Goal: Information Seeking & Learning: Understand process/instructions

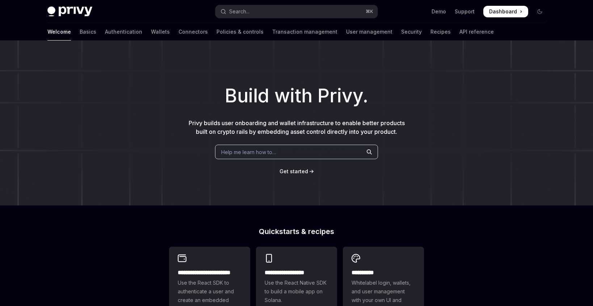
click at [246, 149] on span "Help me learn how to…" at bounding box center [248, 152] width 55 height 8
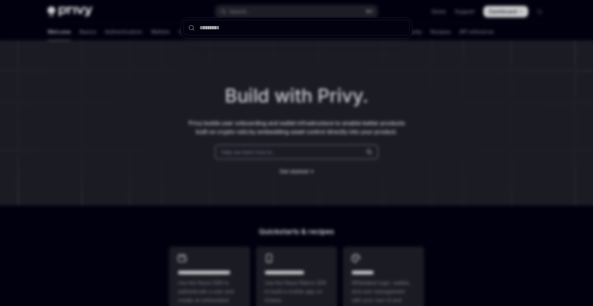
drag, startPoint x: 130, startPoint y: 149, endPoint x: 135, endPoint y: 147, distance: 6.2
click at [131, 147] on div at bounding box center [296, 153] width 593 height 306
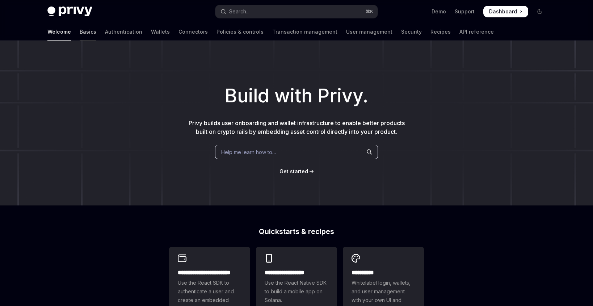
click at [80, 35] on link "Basics" at bounding box center [88, 31] width 17 height 17
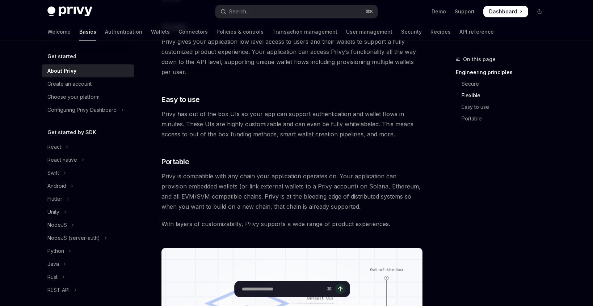
scroll to position [412, 0]
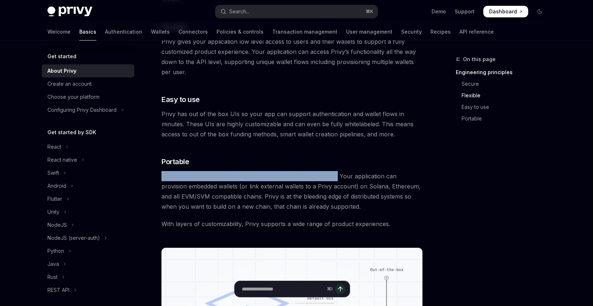
drag, startPoint x: 163, startPoint y: 176, endPoint x: 335, endPoint y: 175, distance: 171.7
click at [335, 175] on span "Privy is compatible with any chain your application operates on. Your applicati…" at bounding box center [292, 191] width 261 height 41
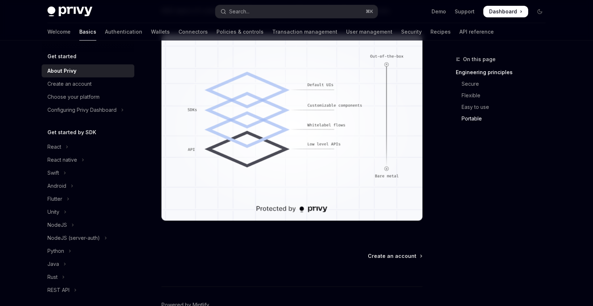
scroll to position [627, 0]
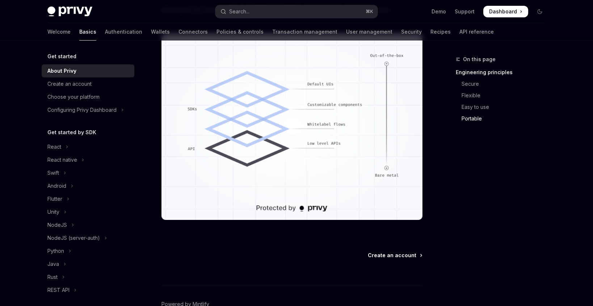
click at [395, 255] on span "Create an account" at bounding box center [392, 255] width 49 height 7
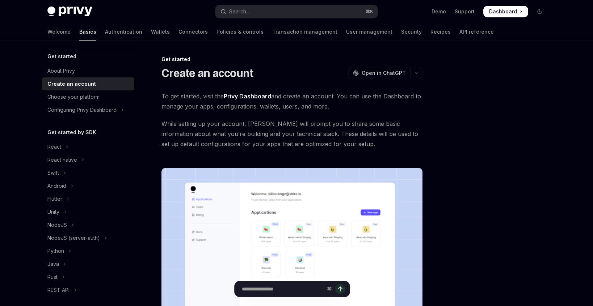
click at [507, 14] on span "Dashboard" at bounding box center [503, 11] width 28 height 7
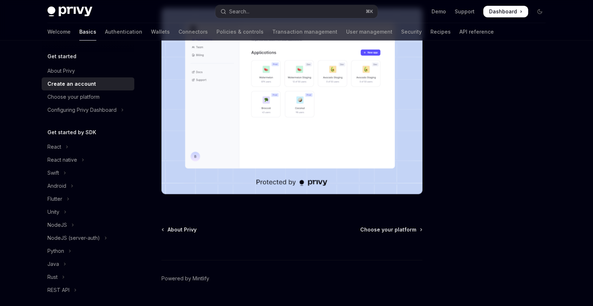
scroll to position [167, 0]
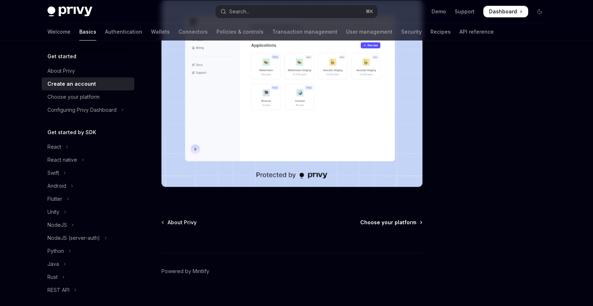
click at [380, 223] on span "Choose your platform" at bounding box center [388, 222] width 56 height 7
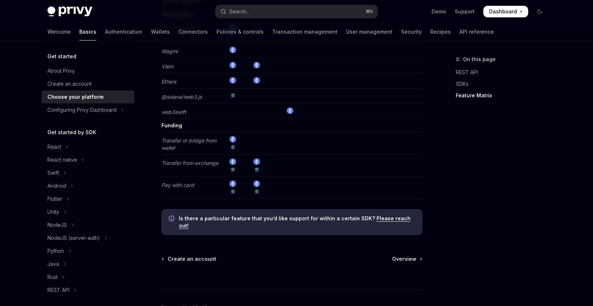
scroll to position [1451, 0]
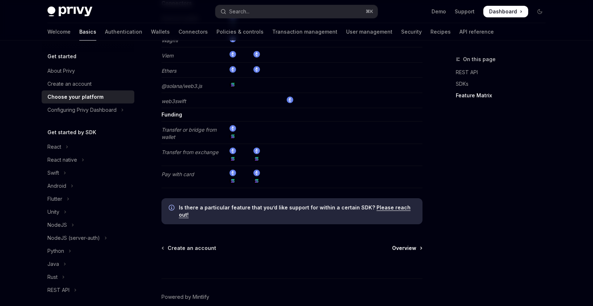
click at [411, 245] on span "Overview" at bounding box center [404, 248] width 24 height 7
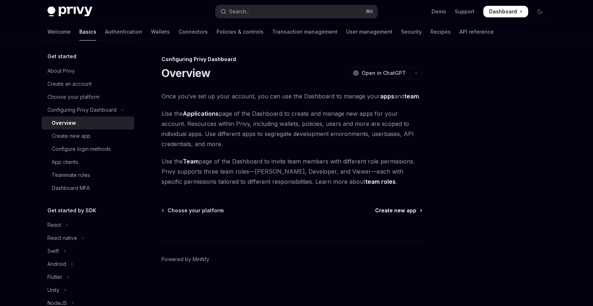
click at [411, 214] on span "Create new app" at bounding box center [395, 210] width 41 height 7
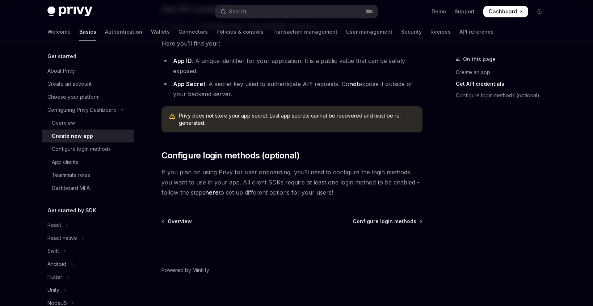
scroll to position [210, 0]
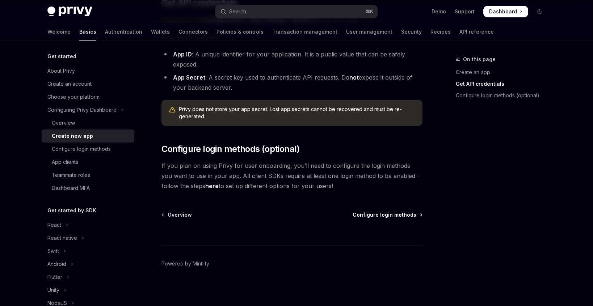
click at [394, 213] on span "Configure login methods" at bounding box center [385, 214] width 64 height 7
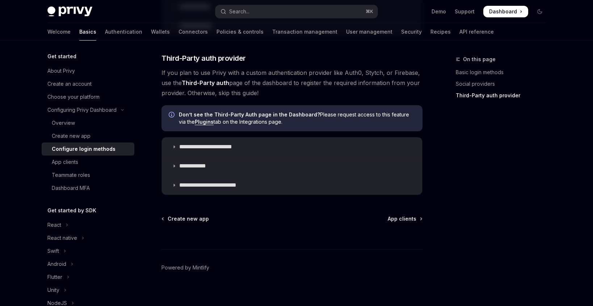
scroll to position [396, 0]
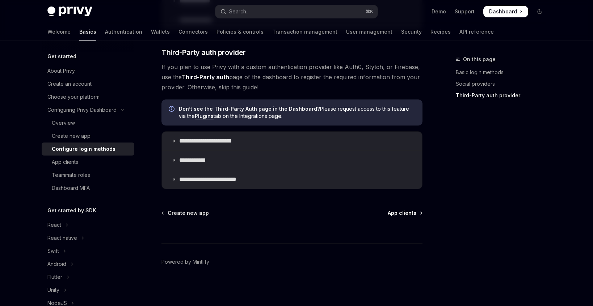
click at [409, 213] on span "App clients" at bounding box center [402, 213] width 29 height 7
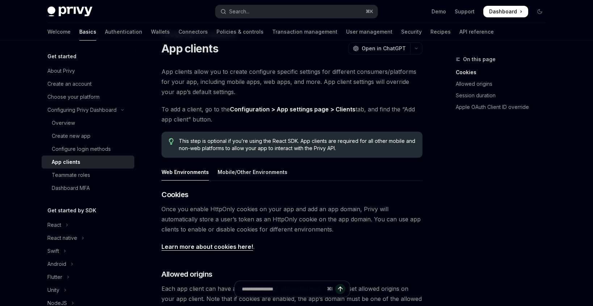
scroll to position [28, 0]
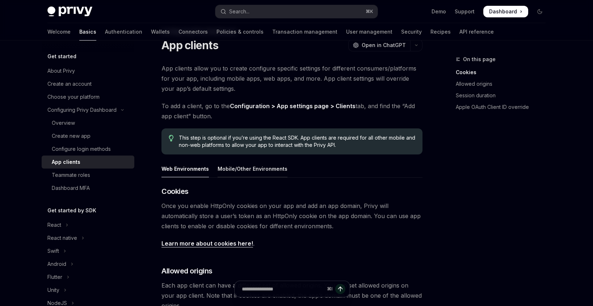
click at [260, 175] on div "Mobile/Other Environments" at bounding box center [253, 168] width 70 height 17
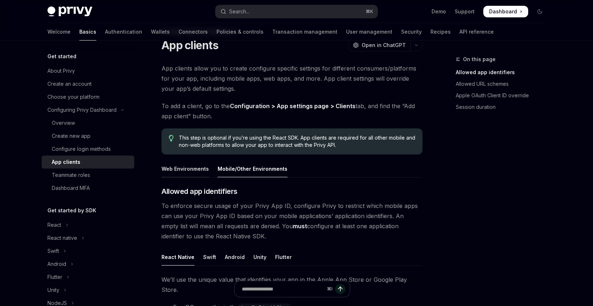
click at [187, 171] on div "Web Environments" at bounding box center [185, 168] width 47 height 17
type textarea "*"
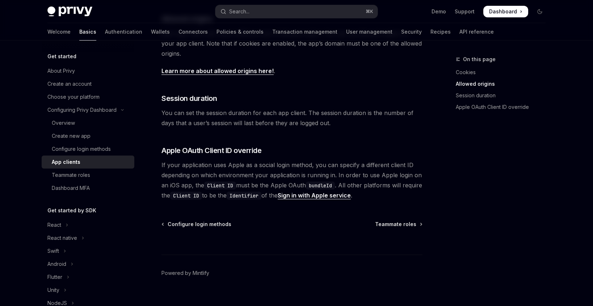
scroll to position [292, 0]
